Goal: Task Accomplishment & Management: Use online tool/utility

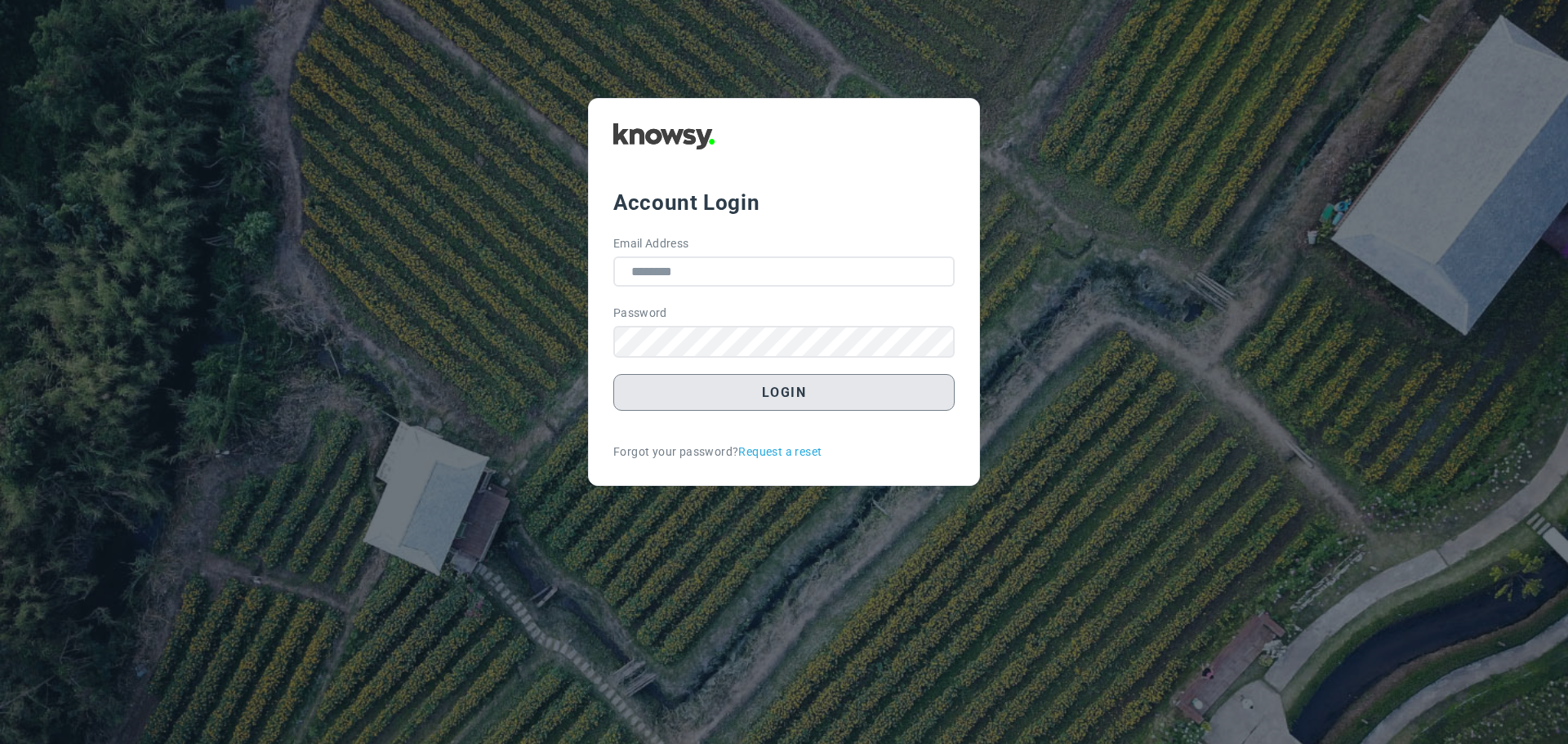
type input "**********"
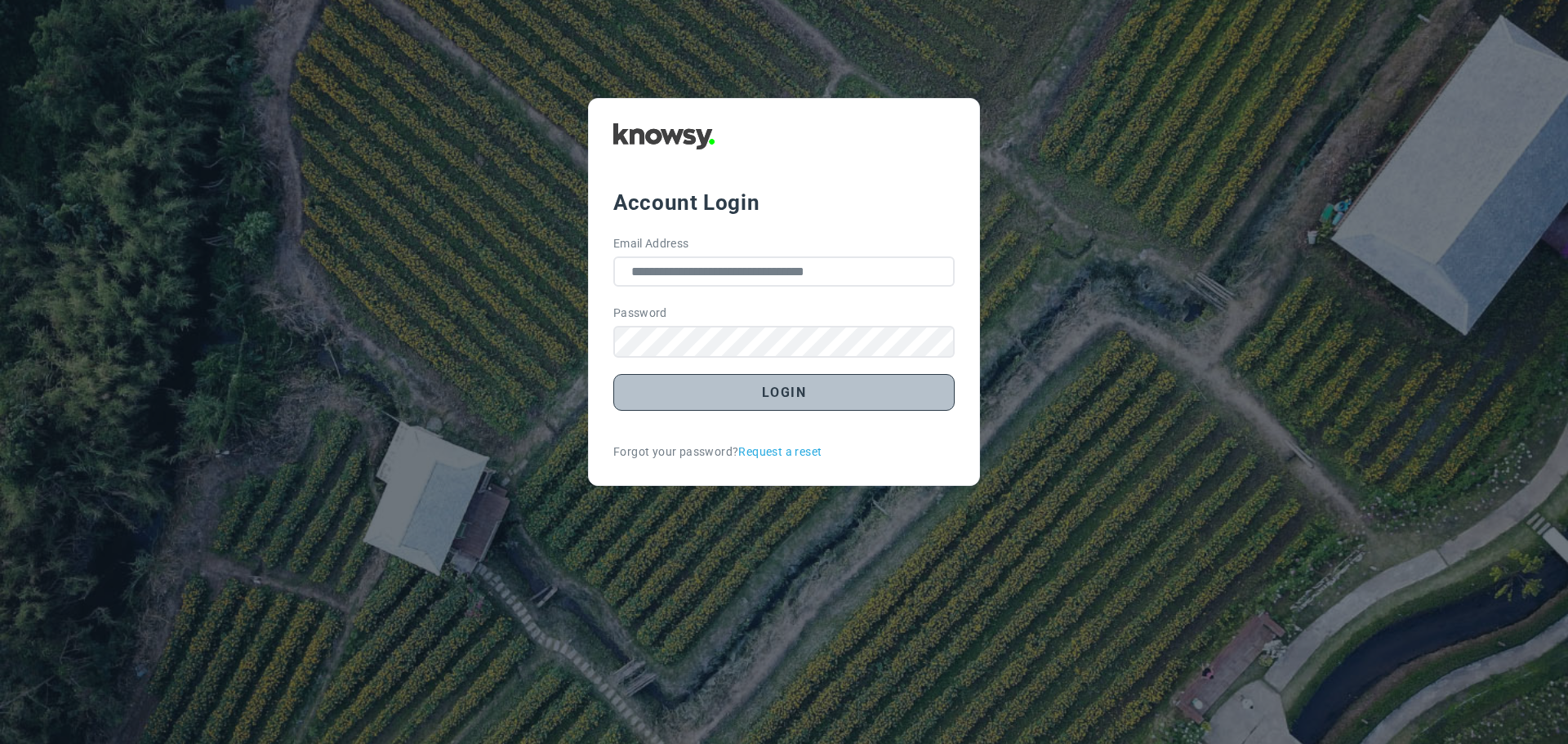
click at [800, 396] on button "Login" at bounding box center [784, 392] width 341 height 36
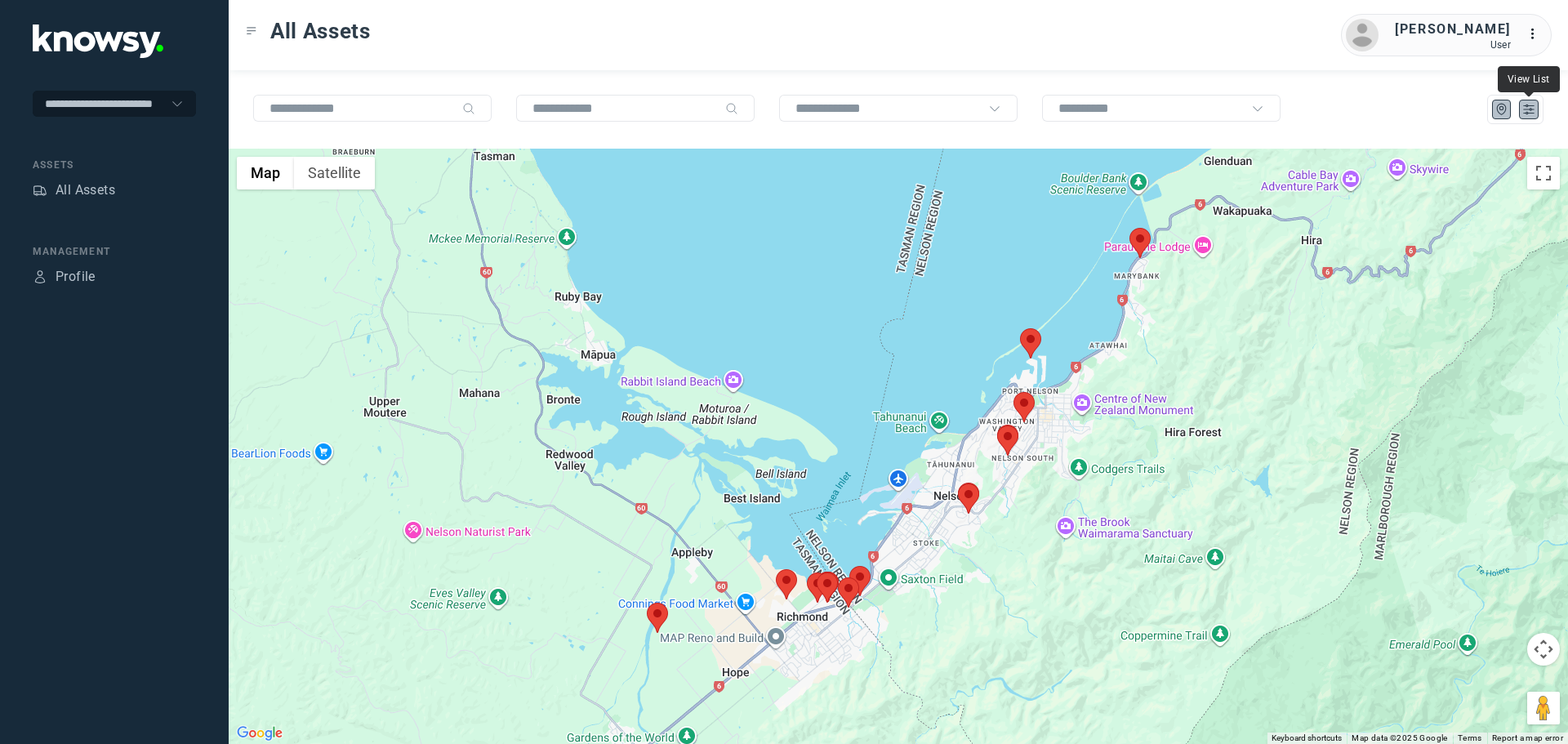
drag, startPoint x: 1531, startPoint y: 107, endPoint x: 1512, endPoint y: 115, distance: 20.6
click at [1530, 107] on icon "List" at bounding box center [1529, 109] width 15 height 15
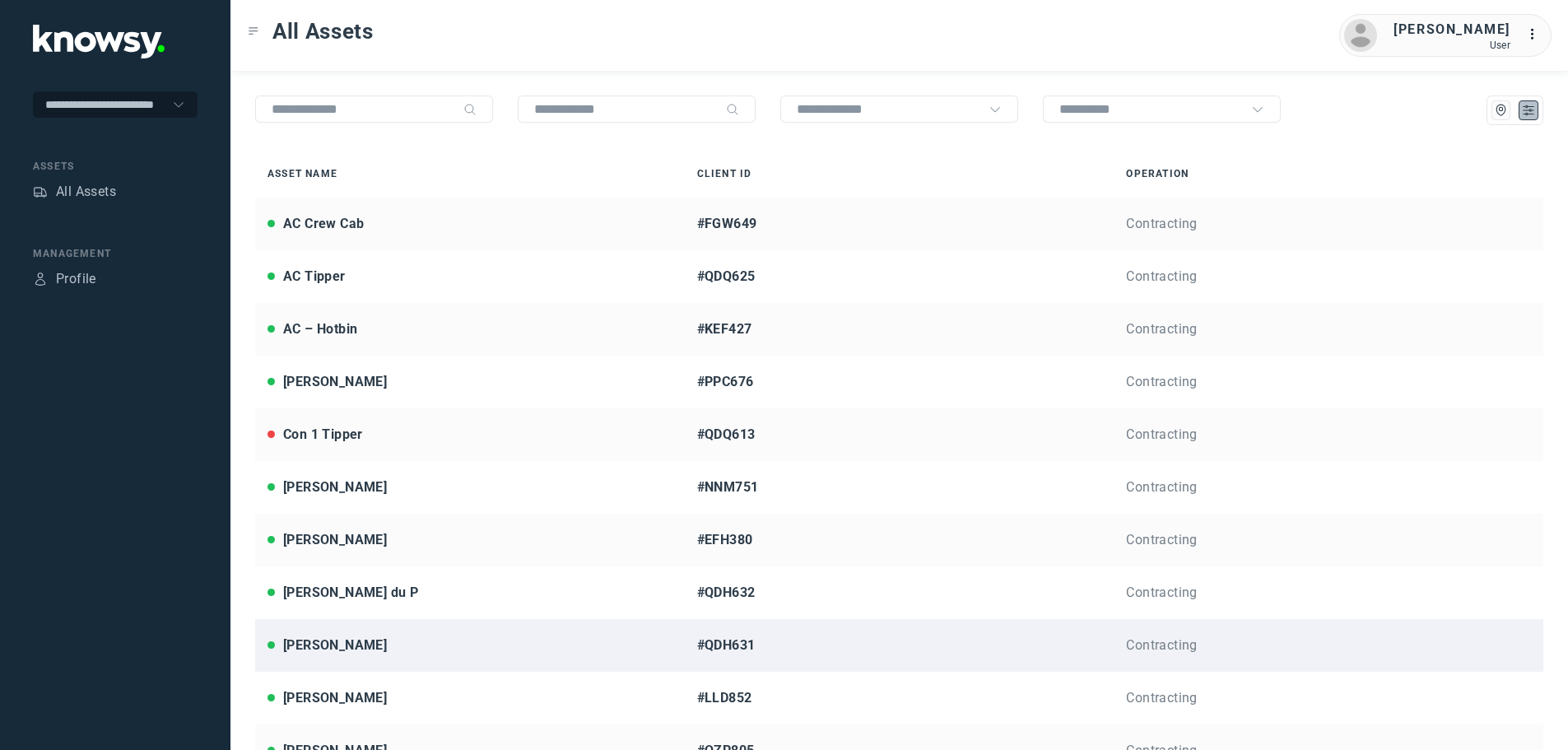
click at [310, 646] on div "Jason R" at bounding box center [335, 644] width 104 height 20
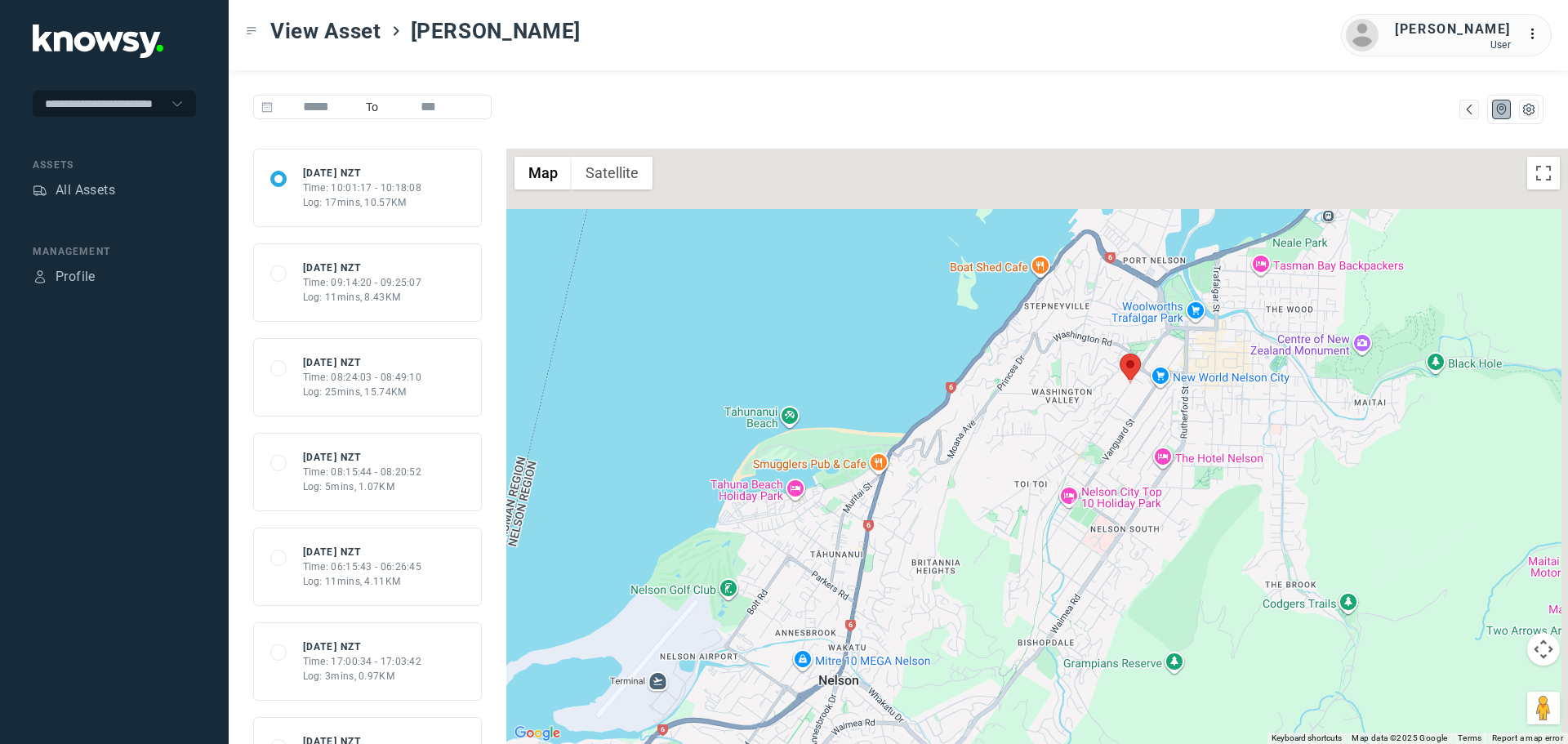
drag, startPoint x: 1230, startPoint y: 247, endPoint x: 1128, endPoint y: 429, distance: 208.6
click at [1128, 429] on div at bounding box center [1036, 446] width 1061 height 595
